Goal: Task Accomplishment & Management: Complete application form

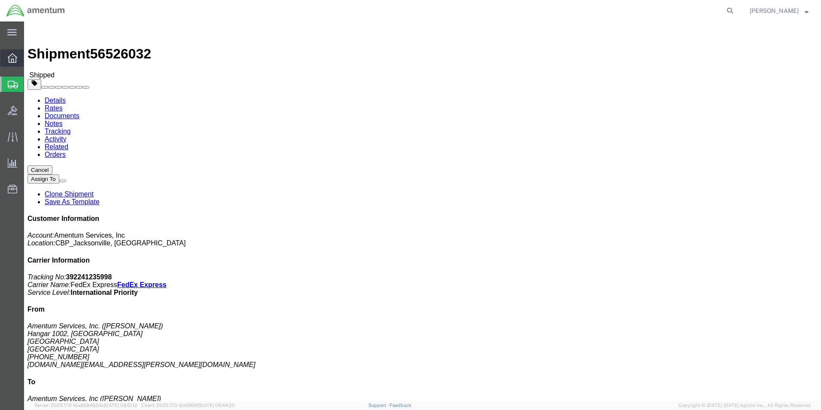
click at [11, 62] on icon at bounding box center [12, 57] width 9 height 9
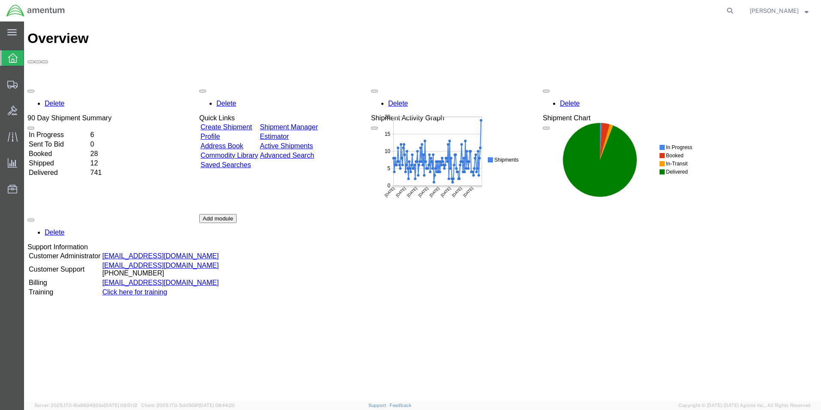
click at [69, 168] on td "Delivered" at bounding box center [58, 172] width 61 height 9
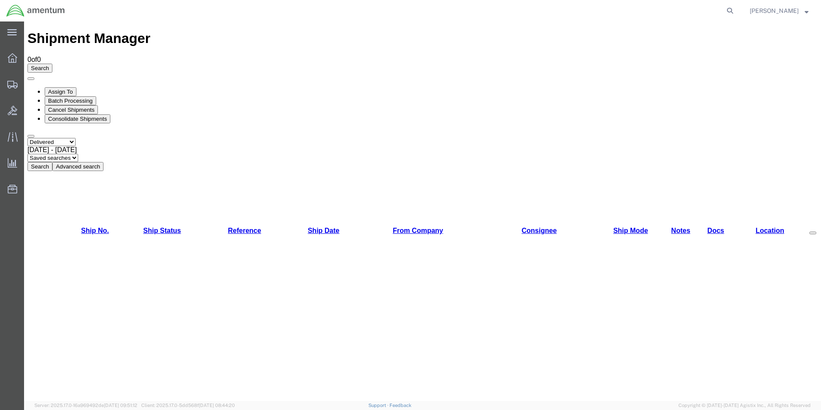
click at [77, 146] on span "Jul 21st 2025 - Aug 19th 2025" at bounding box center [51, 149] width 49 height 7
click at [52, 162] on button "Search" at bounding box center [39, 166] width 25 height 9
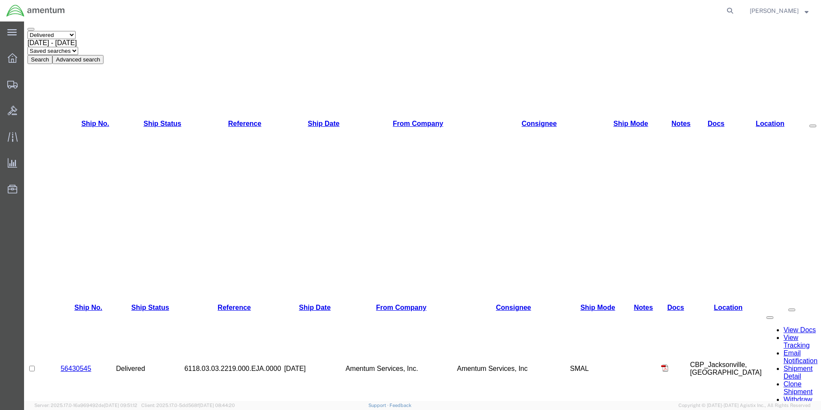
scroll to position [129, 0]
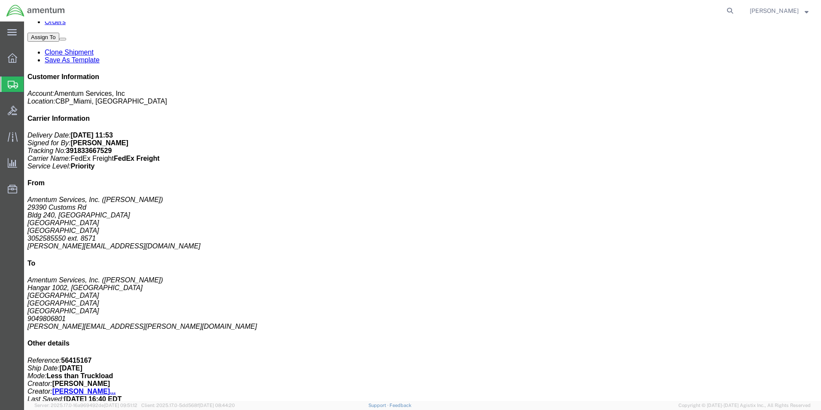
scroll to position [172, 0]
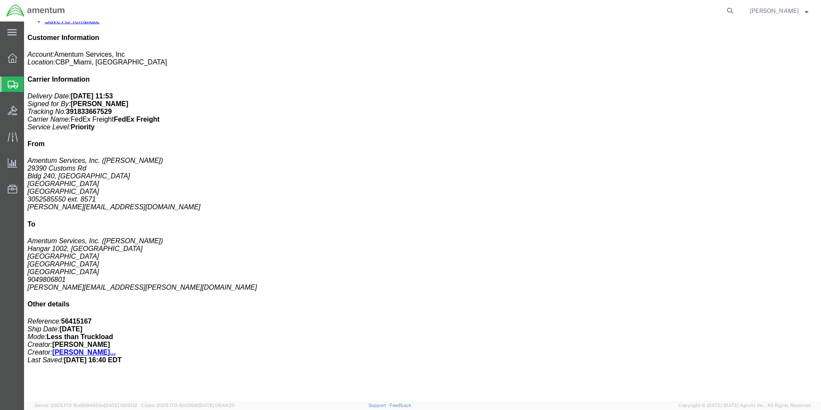
click span "button"
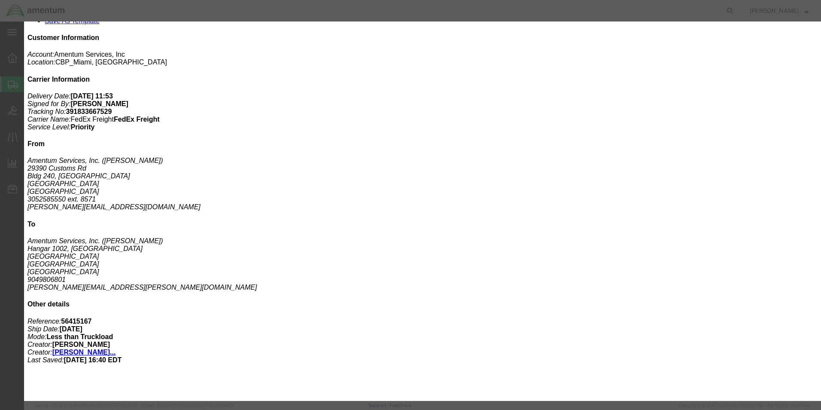
click button "Yes"
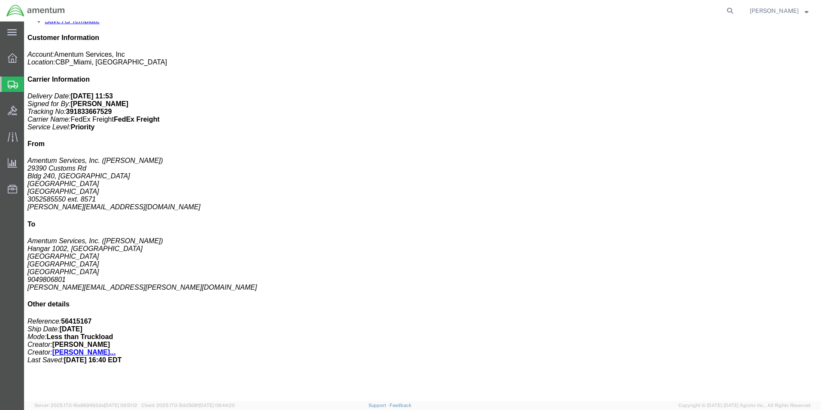
click p "Total value: 5000.00 USD"
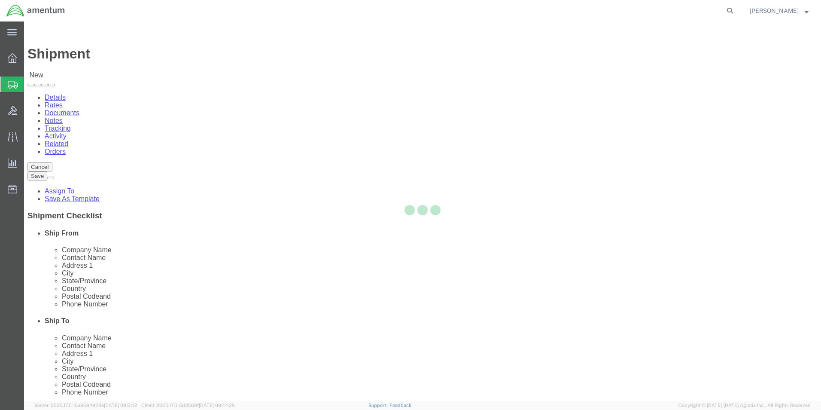
select select
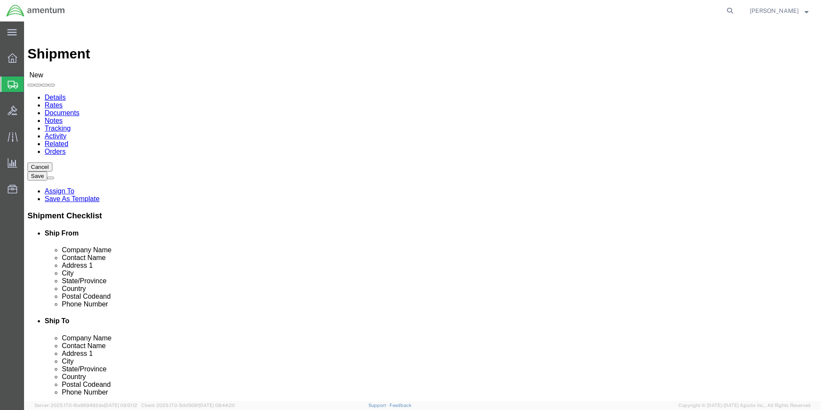
type input "EJA"
select select "49930"
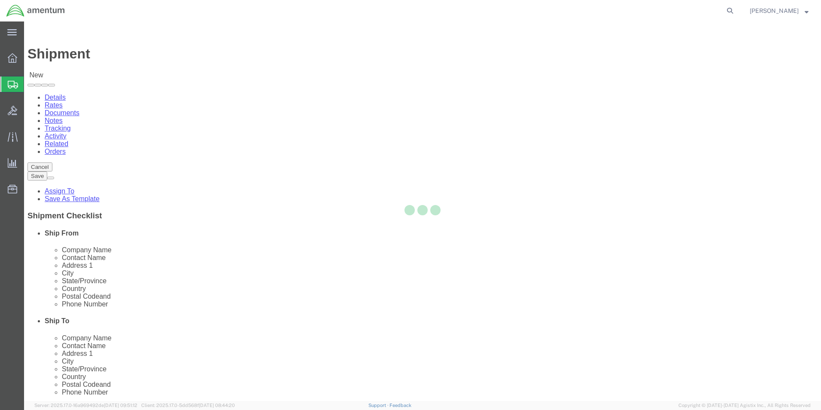
select select "FL"
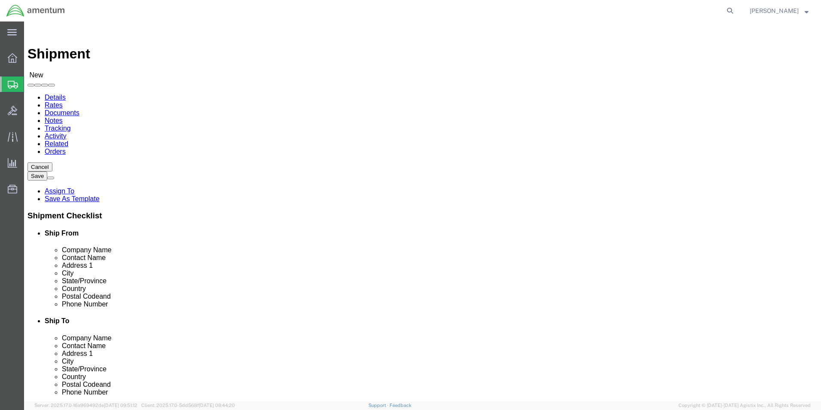
click input "text"
type input "[PERSON_NAME]"
click label "Address 2"
click input "text"
type input "[PHONE_NUMBER]"
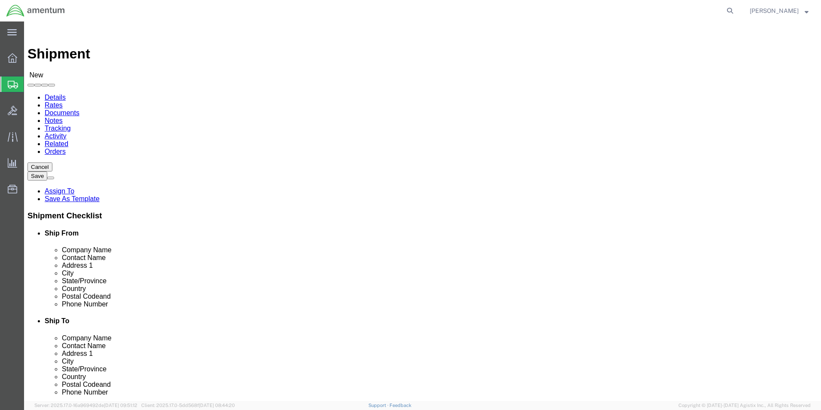
click input "text"
type input "[DOMAIN_NAME][EMAIL_ADDRESS][PERSON_NAME][DOMAIN_NAME]"
type input "emi"
select select "49931"
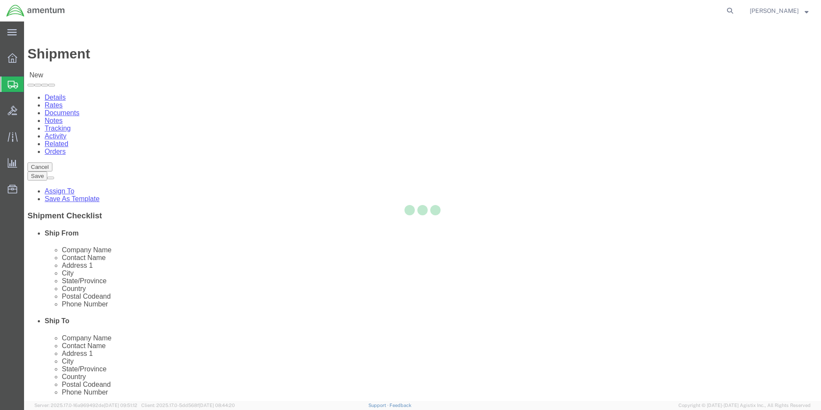
select select "FL"
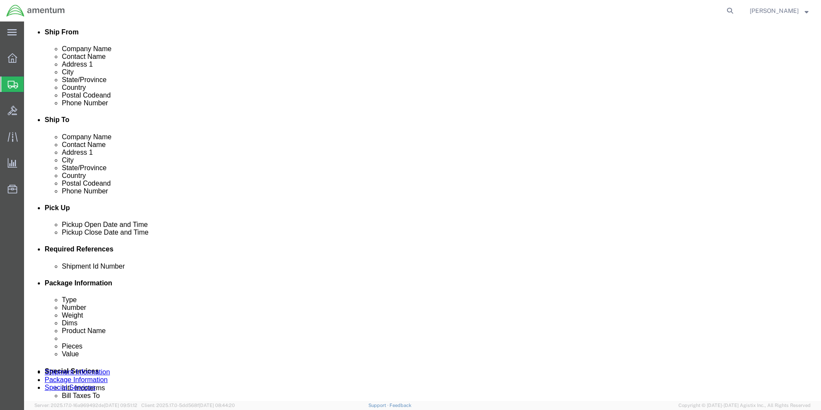
scroll to position [215, 0]
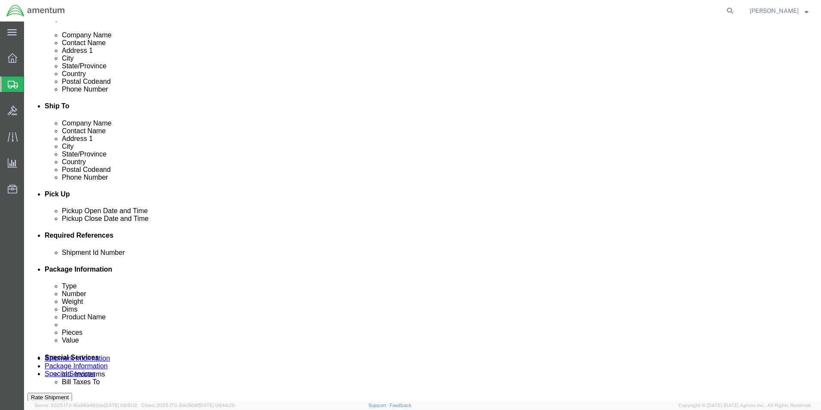
click input "text"
type input "6118.03.03.2219.000.EJA.0000"
click button "Add reference"
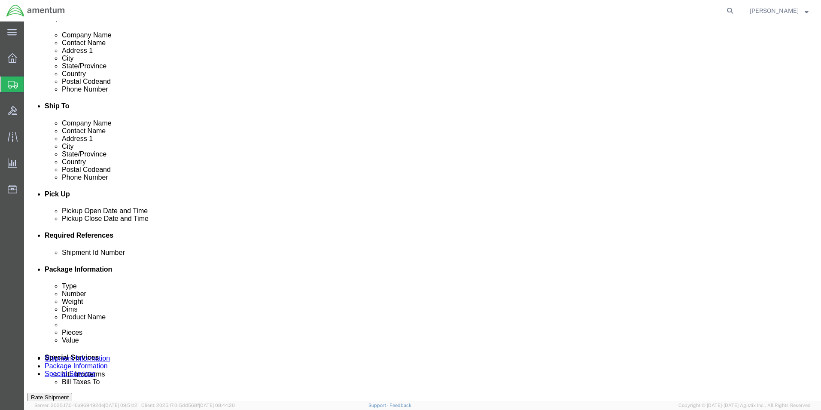
click button "Add reference"
click select "Select Account Type Activity ID Airline Appointment Number ASN Batch Request # …"
select select "DEPT"
click select "Select Account Type Activity ID Airline Appointment Number ASN Batch Request # …"
click input "text"
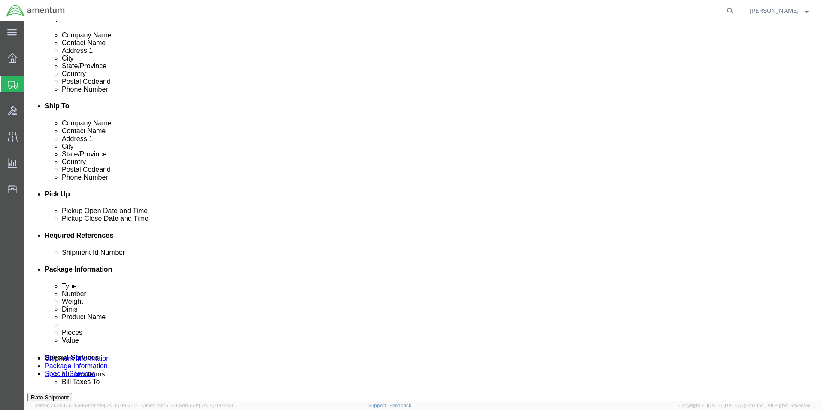
type input "CBP"
click select "Select Account Type Activity ID Airline Appointment Number ASN Batch Request # …"
select select "CUSTREF"
click select "Select Account Type Activity ID Airline Appointment Number ASN Batch Request # …"
click input "text"
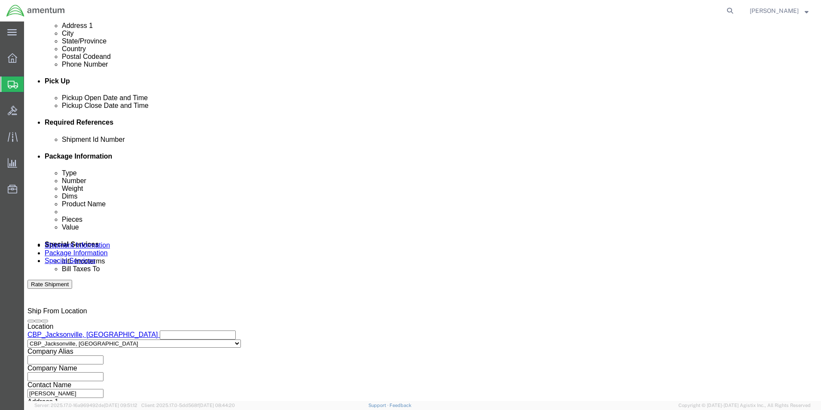
scroll to position [358, 0]
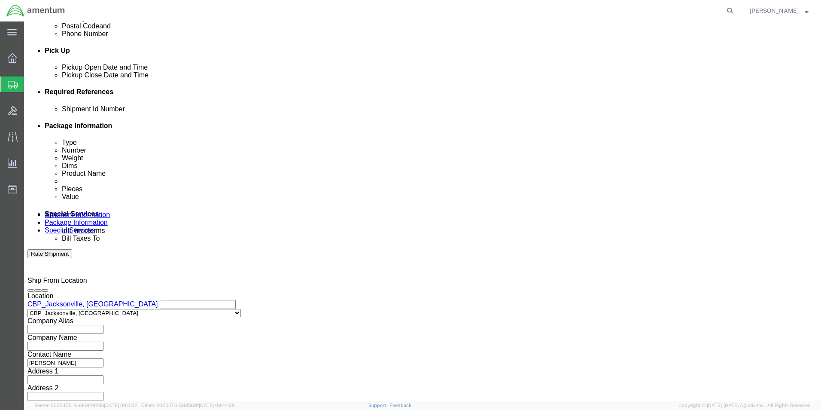
type input "PROP STAND"
click button "Continue"
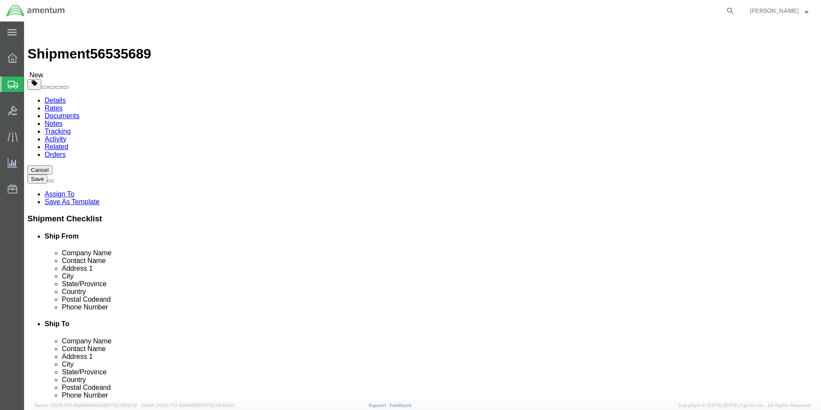
click select "Select BCK Boxes Bale(s) Basket(s) Bolt(s) Bottle(s) Buckets Bulk Bundle(s) Can…"
select select "NKCR"
click select "Select BCK Boxes Bale(s) Basket(s) Bolt(s) Bottle(s) Buckets Bulk Bundle(s) Can…"
click input "text"
type input "68"
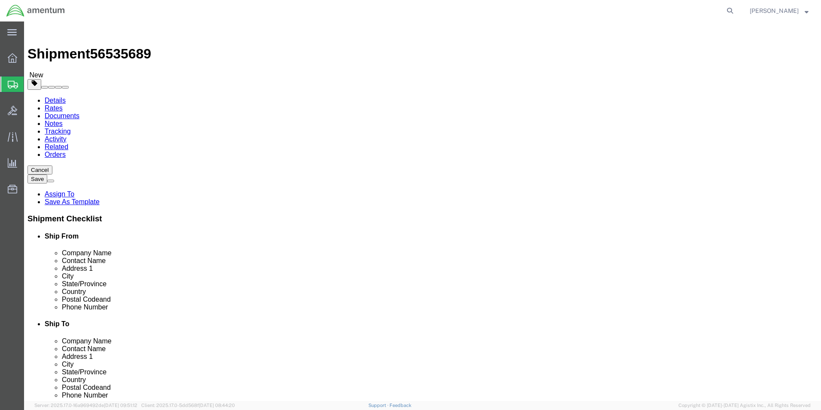
type input "50"
type input "68"
click input "0.00"
type input "150.00"
click link "Add Content"
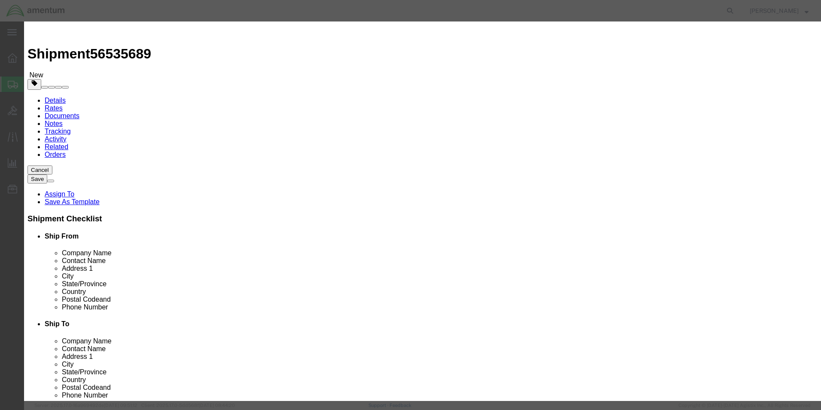
click input "text"
type input "PROP STAND"
click input "0"
type input "1"
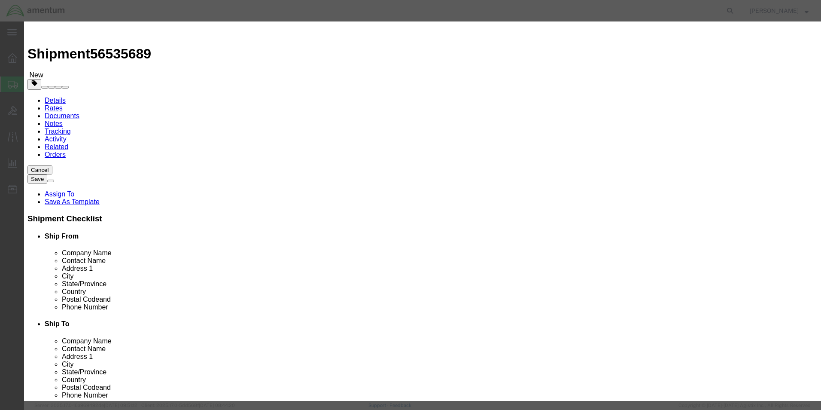
click input "text"
type input "5000"
click select "Select 50 55 60 65 70 85 92.5 100 125 175 250 300 400"
select select "300"
click select "Select 50 55 60 65 70 85 92.5 100 125 175 250 300 400"
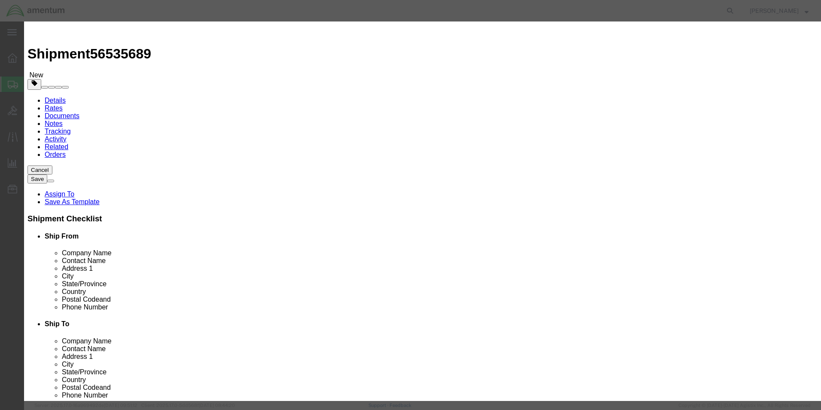
click button "Save & Close"
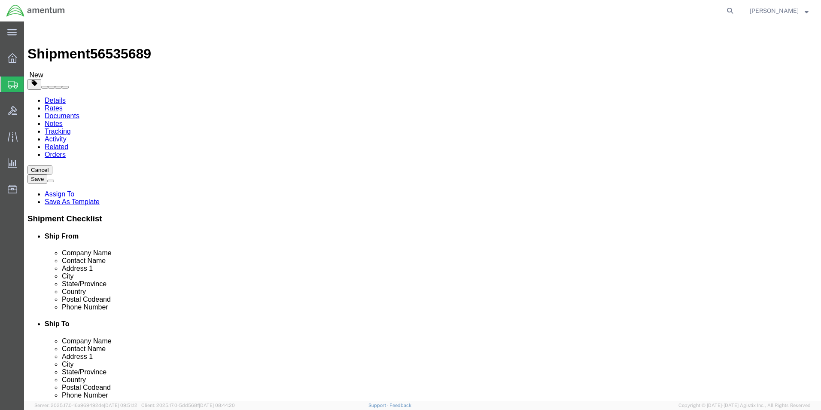
click button "Continue"
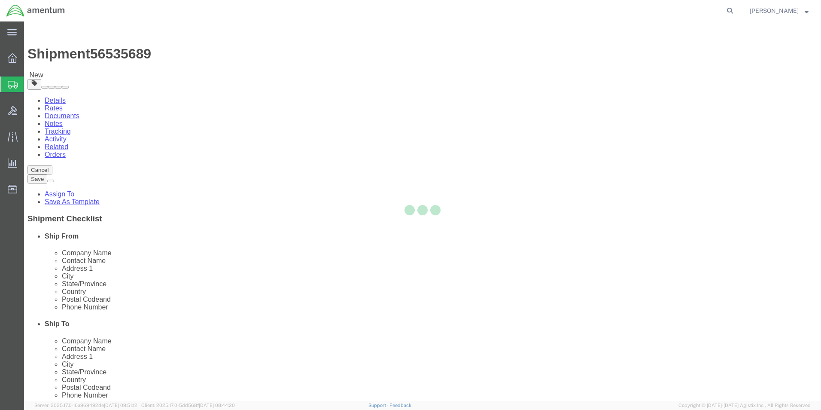
select select
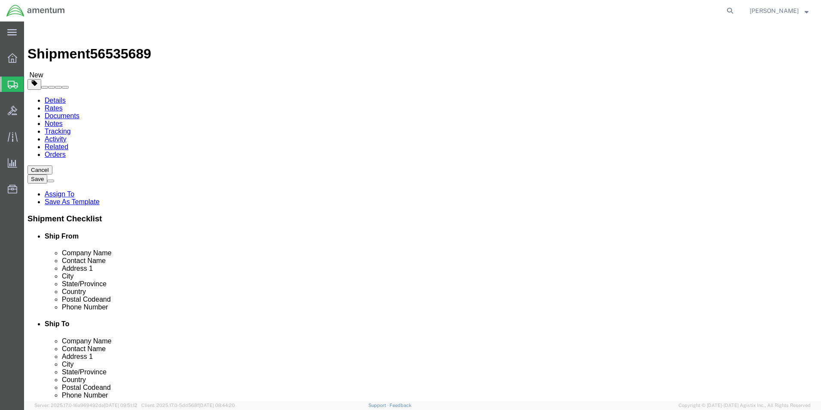
click span "Select one or more"
click div "Handling Options"
click button "Select one or more"
click div "Services Select one or more Air Ride Truck Blanket Wrap Carnet Consolidated Shi…"
click span "Select one or more"
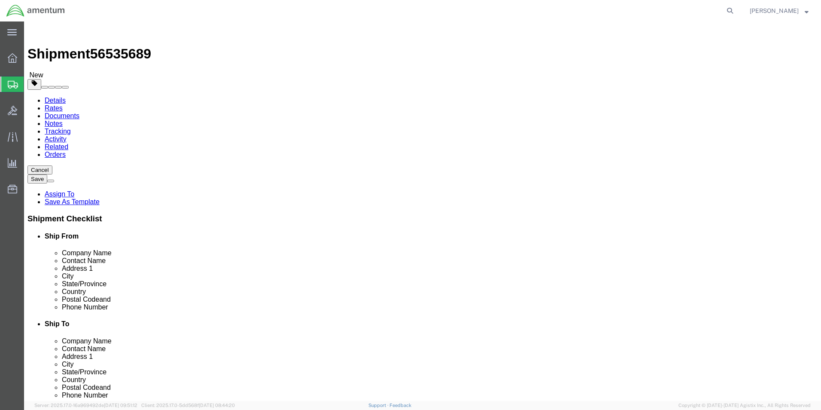
click label "Delivery Instructions"
click select "Select Address Service Requested Carrier Leave If No Response Change Service Re…"
click button "Save"
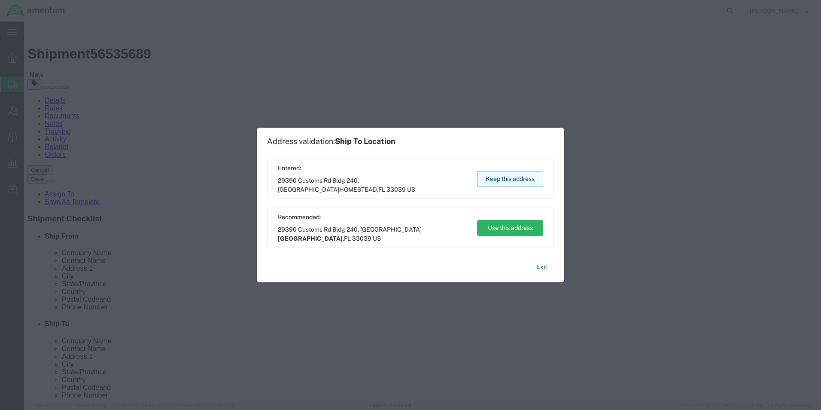
click at [497, 180] on button "Keep this address" at bounding box center [510, 179] width 66 height 16
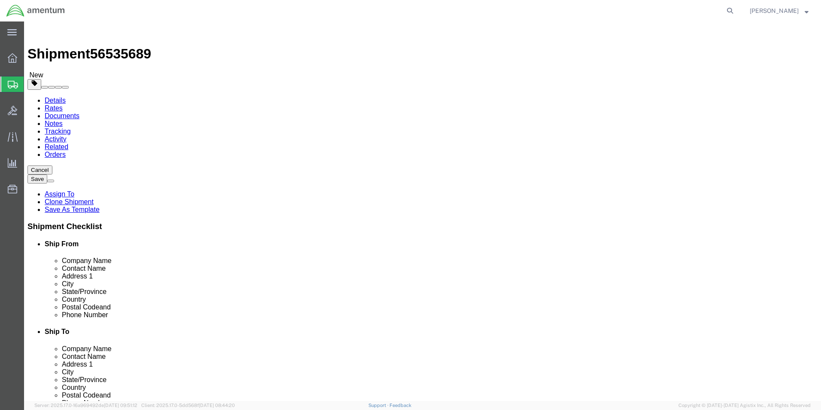
click button "Rate Shipment"
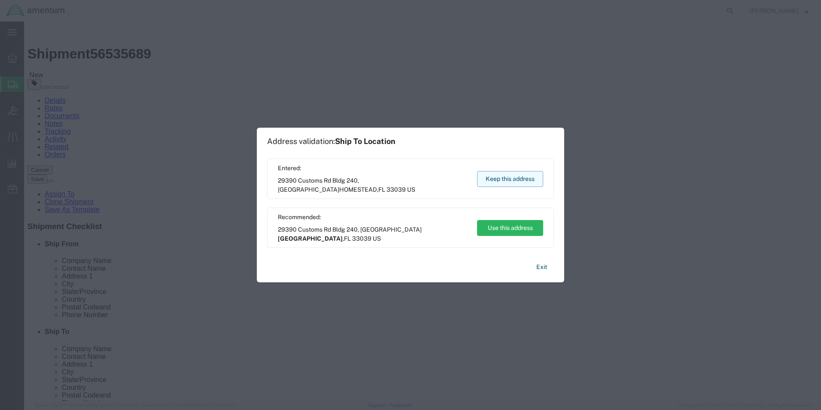
click at [490, 177] on button "Keep this address" at bounding box center [510, 179] width 66 height 16
